Goal: Information Seeking & Learning: Learn about a topic

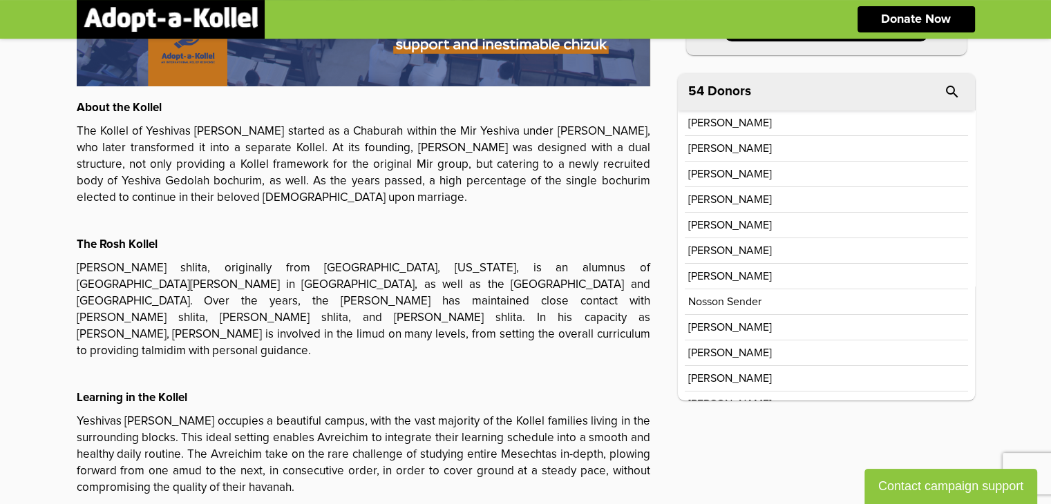
scroll to position [1082, 0]
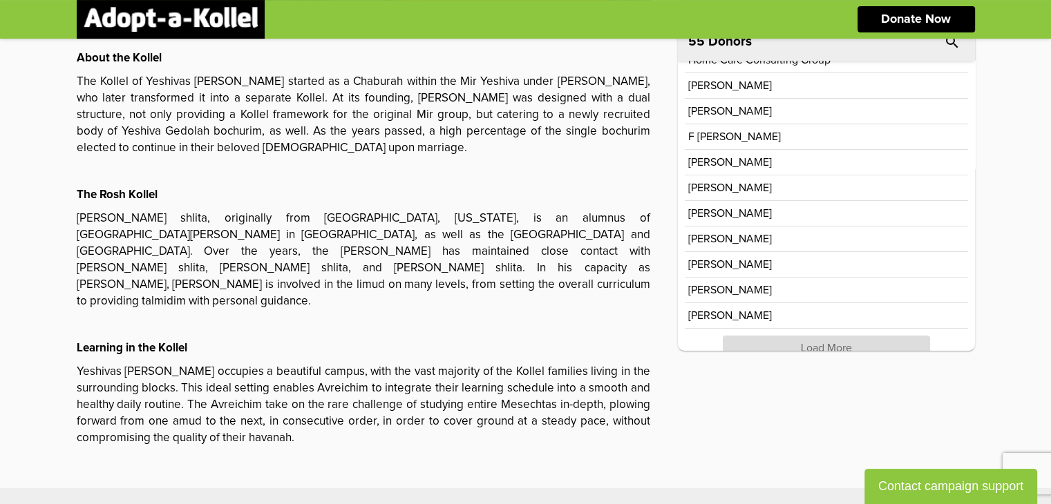
scroll to position [257, 0]
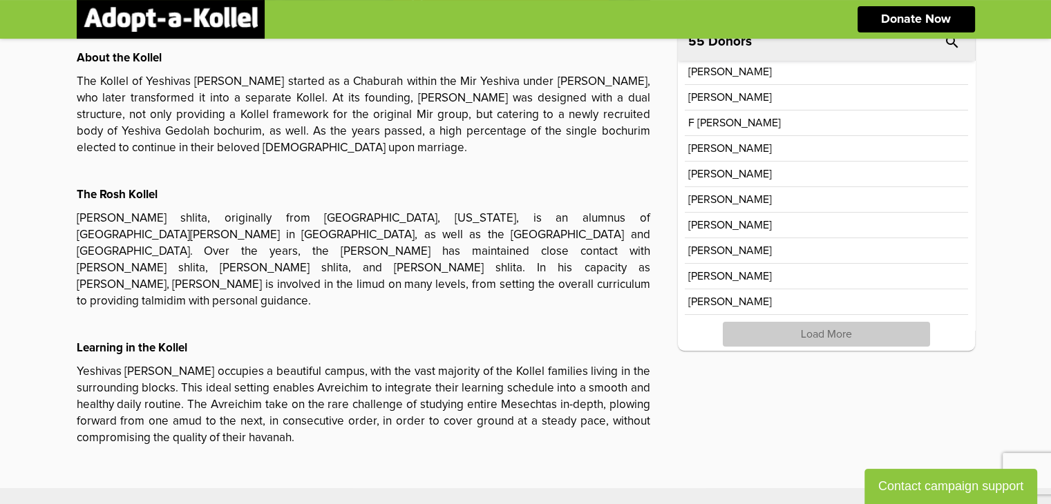
click at [843, 332] on p "Load More" at bounding box center [825, 334] width 207 height 25
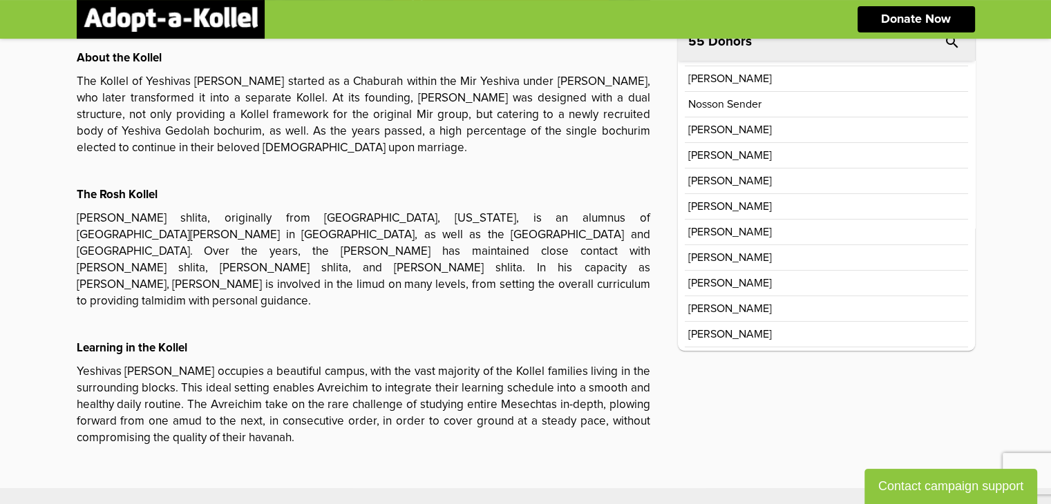
scroll to position [714, 0]
